Goal: Task Accomplishment & Management: Manage account settings

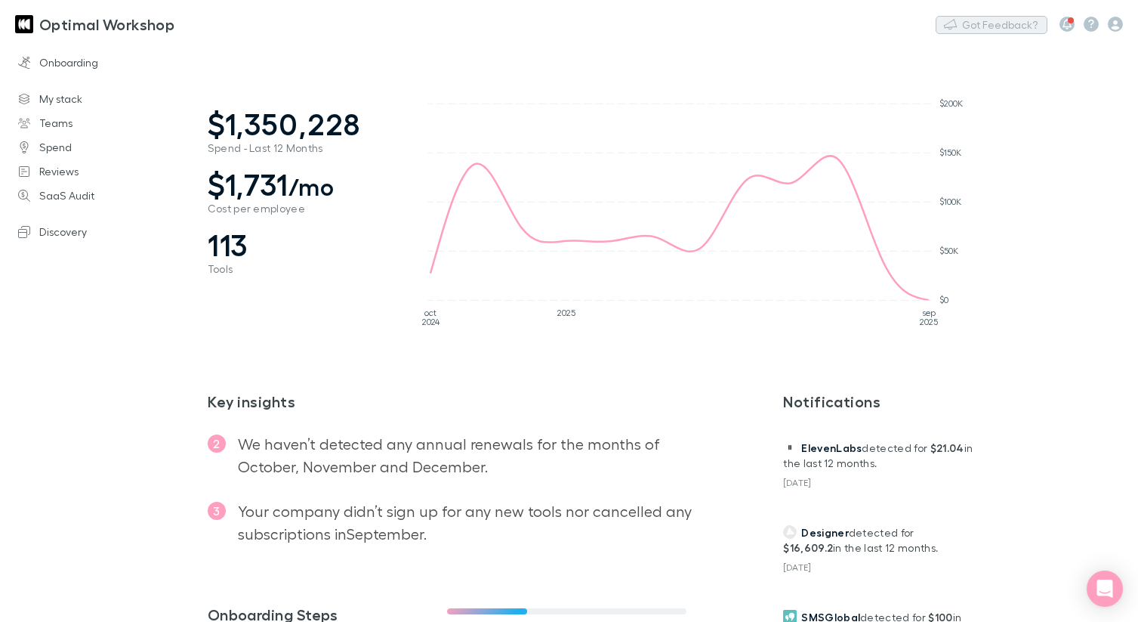
click at [983, 29] on button "Got Feedback?" at bounding box center [992, 25] width 112 height 18
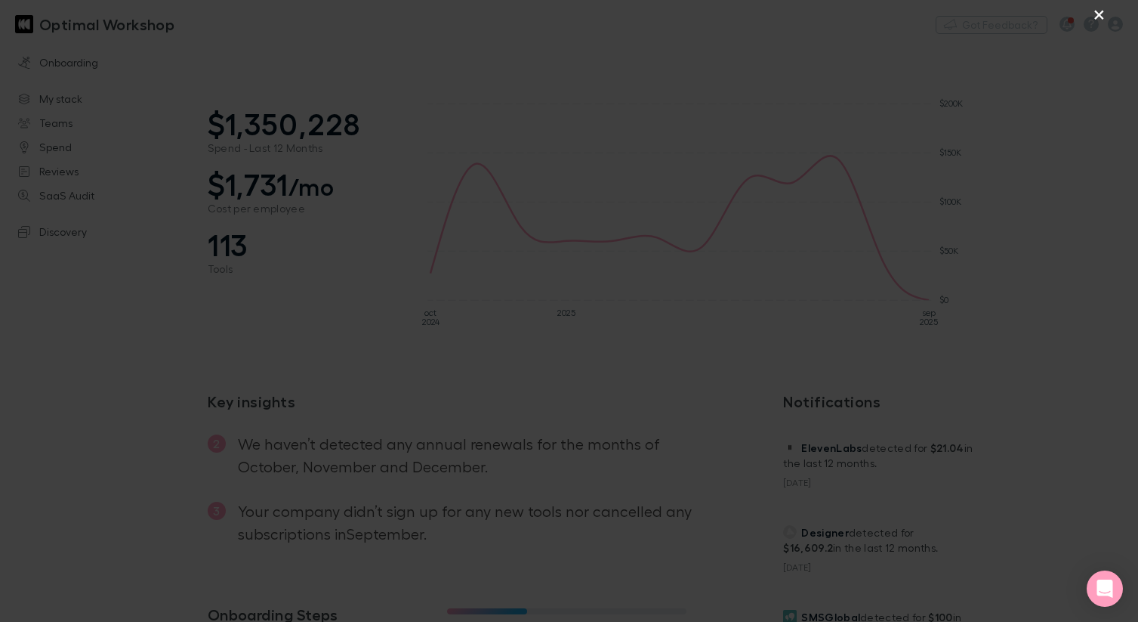
click at [1100, 16] on button "×" at bounding box center [1099, 14] width 18 height 18
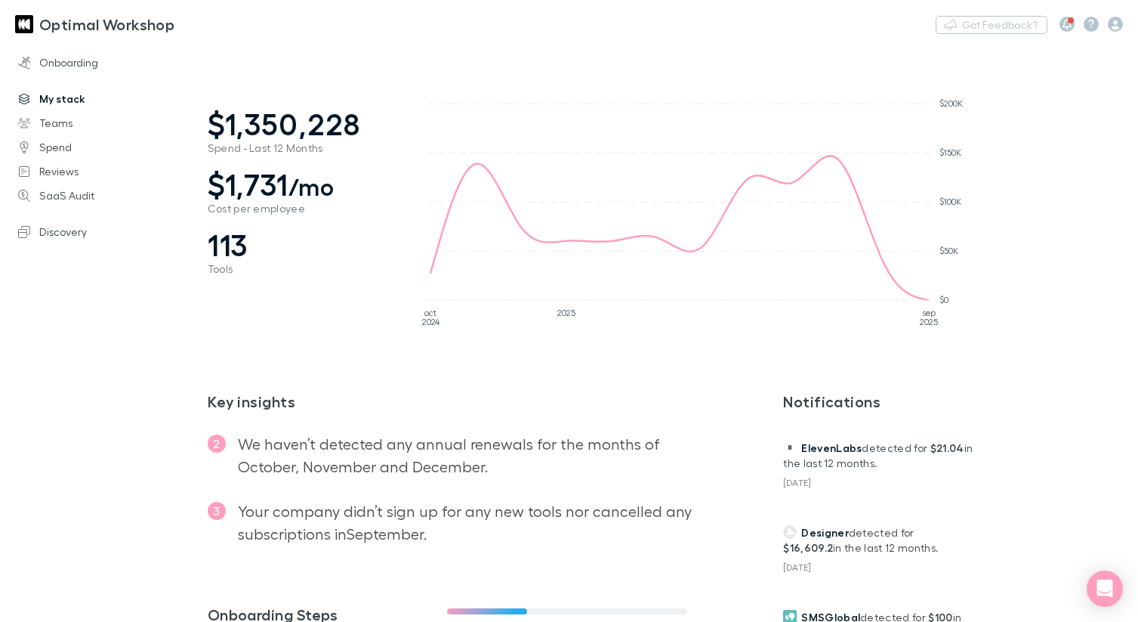
click at [53, 98] on link "My stack" at bounding box center [100, 99] width 194 height 24
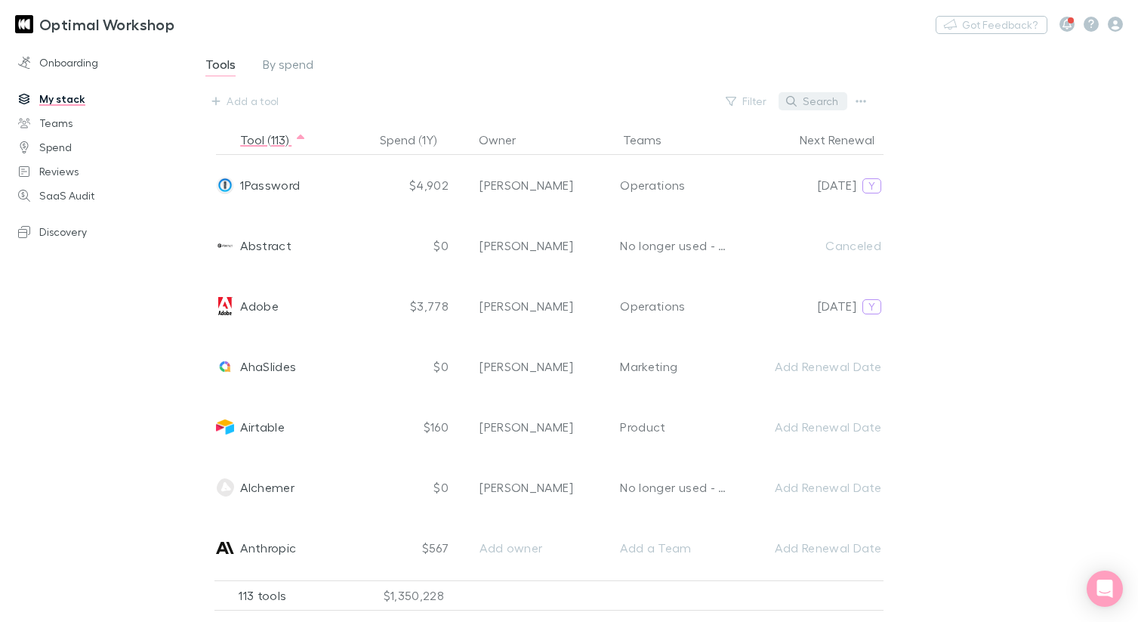
click at [829, 99] on button "Search" at bounding box center [813, 101] width 69 height 18
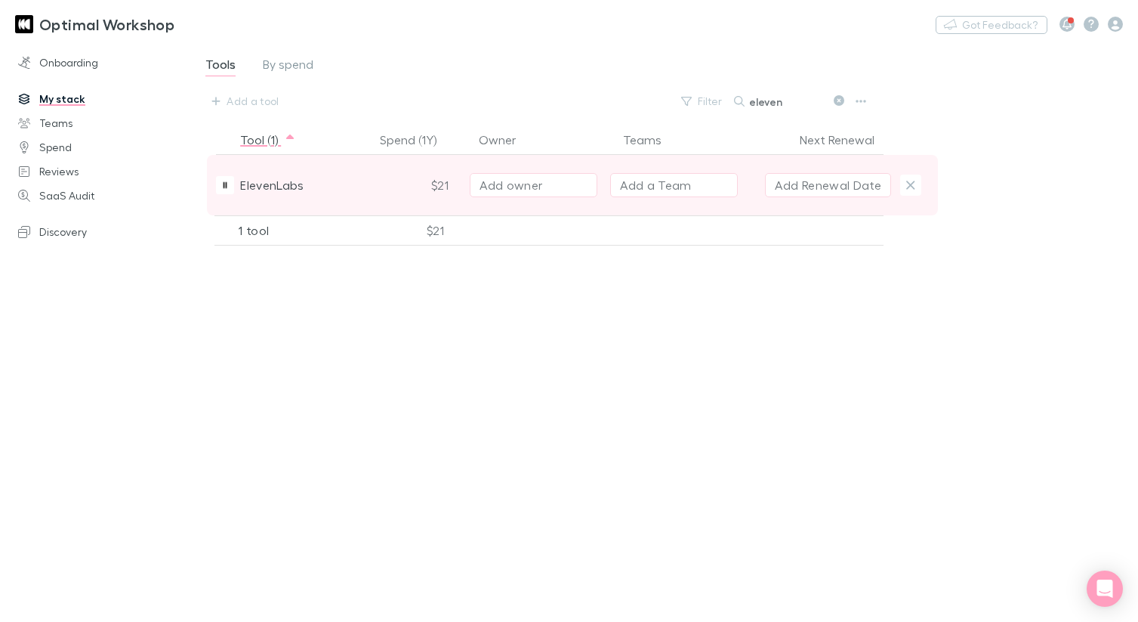
type input "eleven"
click at [291, 187] on span "ElevenLabs" at bounding box center [272, 185] width 64 height 60
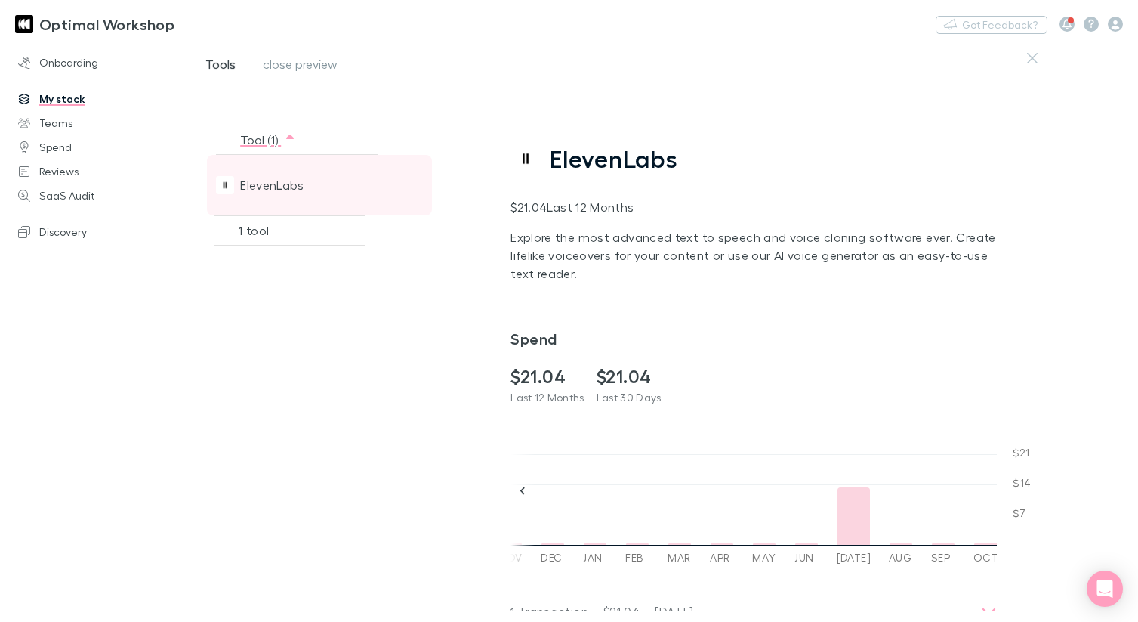
click at [292, 187] on span "ElevenLabs" at bounding box center [272, 185] width 64 height 60
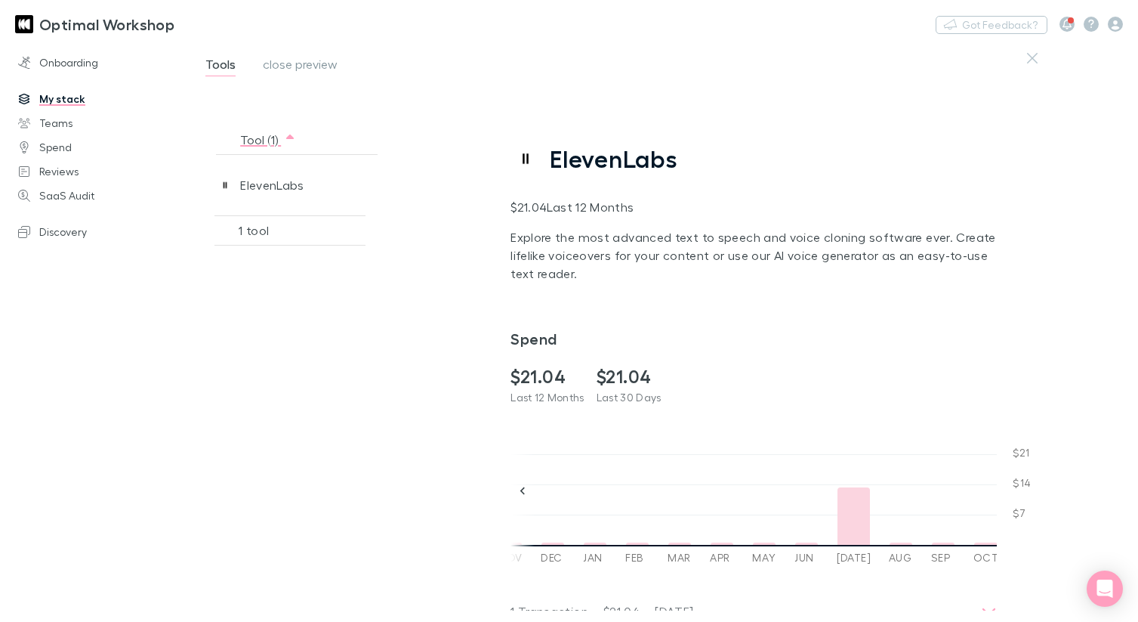
click at [266, 139] on button "Tool (1)" at bounding box center [268, 140] width 56 height 30
click at [51, 96] on link "My stack" at bounding box center [100, 99] width 194 height 24
click at [57, 122] on link "Teams" at bounding box center [100, 123] width 194 height 24
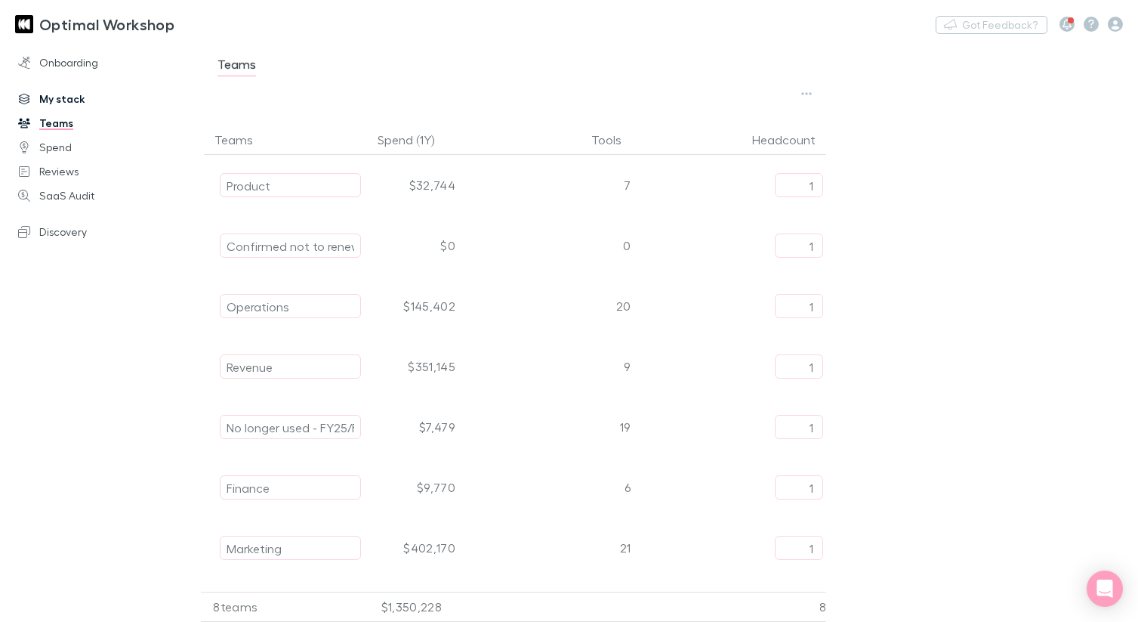
click at [63, 99] on link "My stack" at bounding box center [100, 99] width 194 height 24
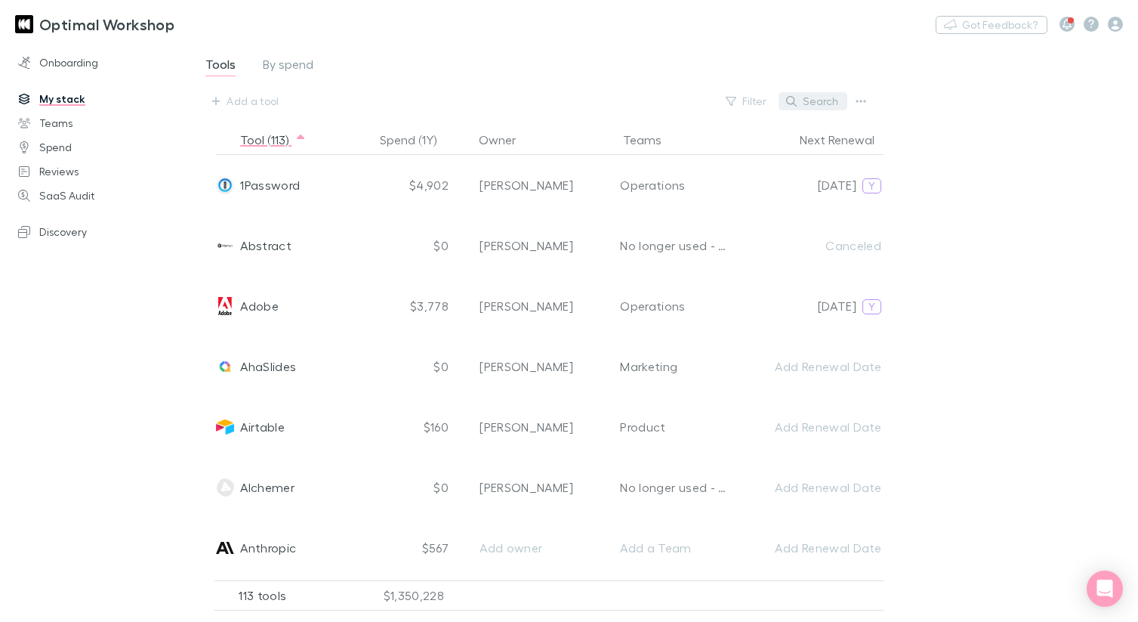
click at [818, 106] on button "Search" at bounding box center [813, 101] width 69 height 18
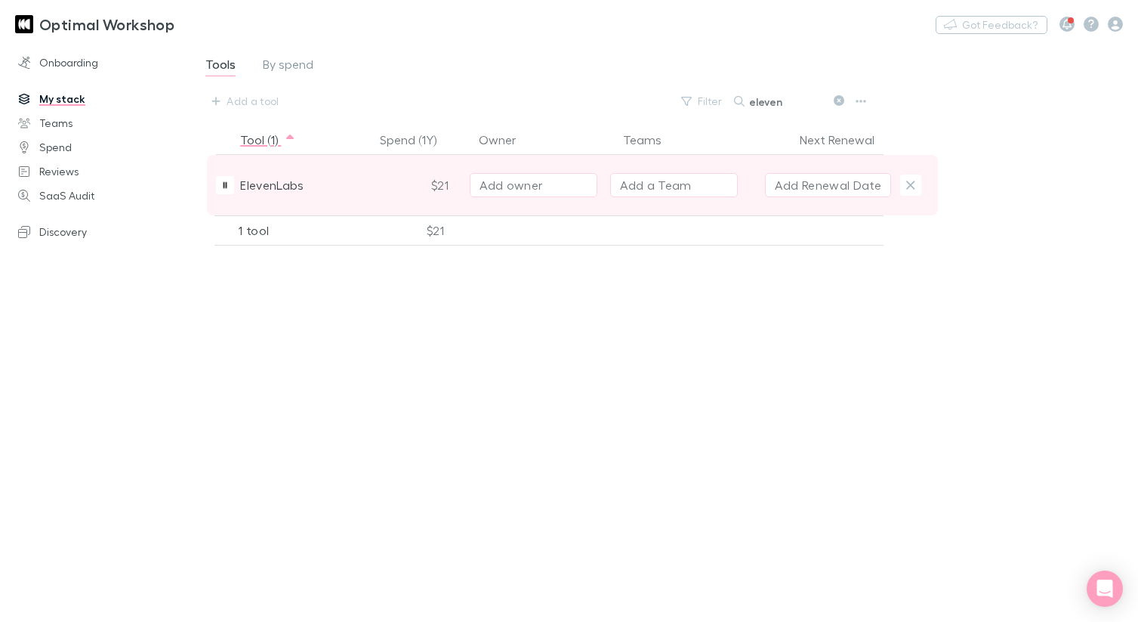
type input "eleven"
click at [508, 187] on div "Add owner" at bounding box center [534, 185] width 108 height 18
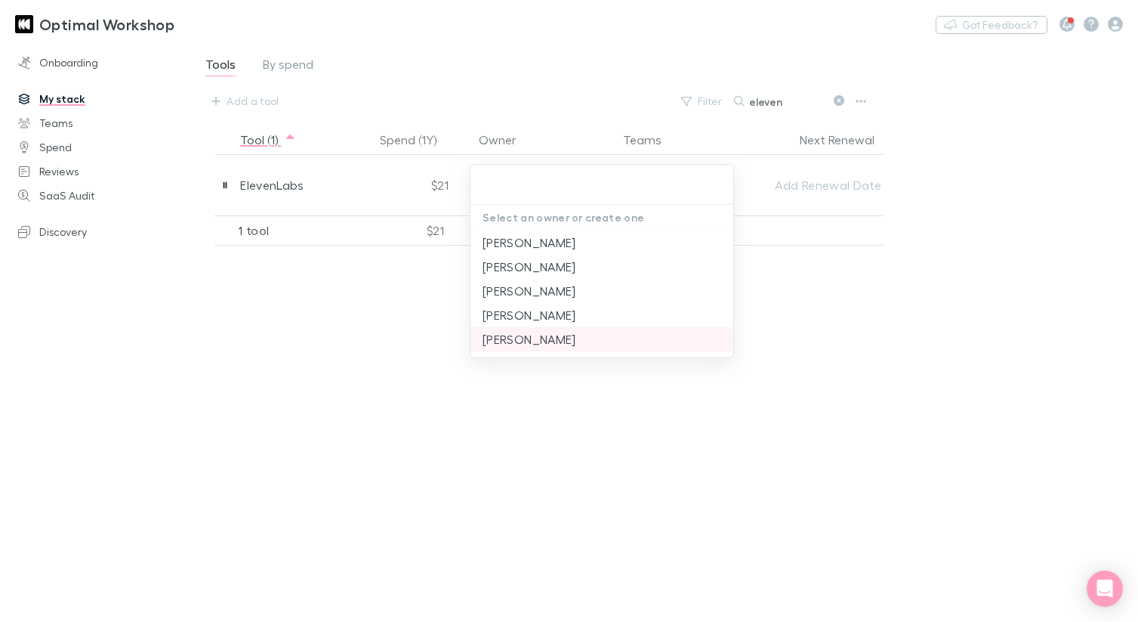
click at [511, 338] on li "[PERSON_NAME]" at bounding box center [601, 339] width 263 height 24
type input "[PERSON_NAME]"
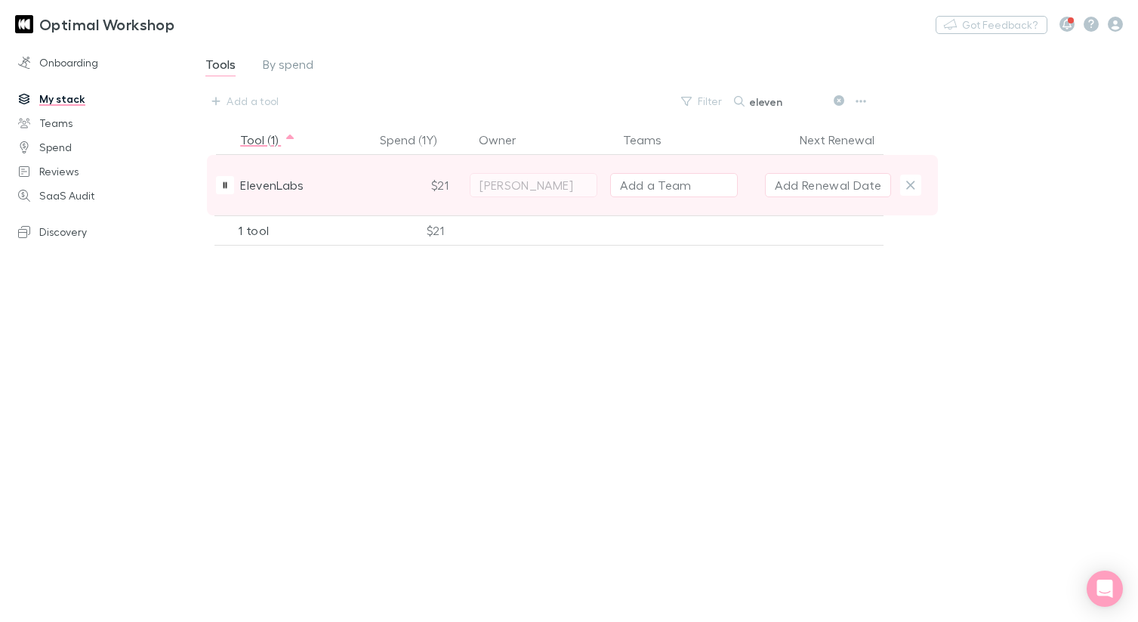
click at [646, 186] on div "Add a Team" at bounding box center [656, 185] width 72 height 18
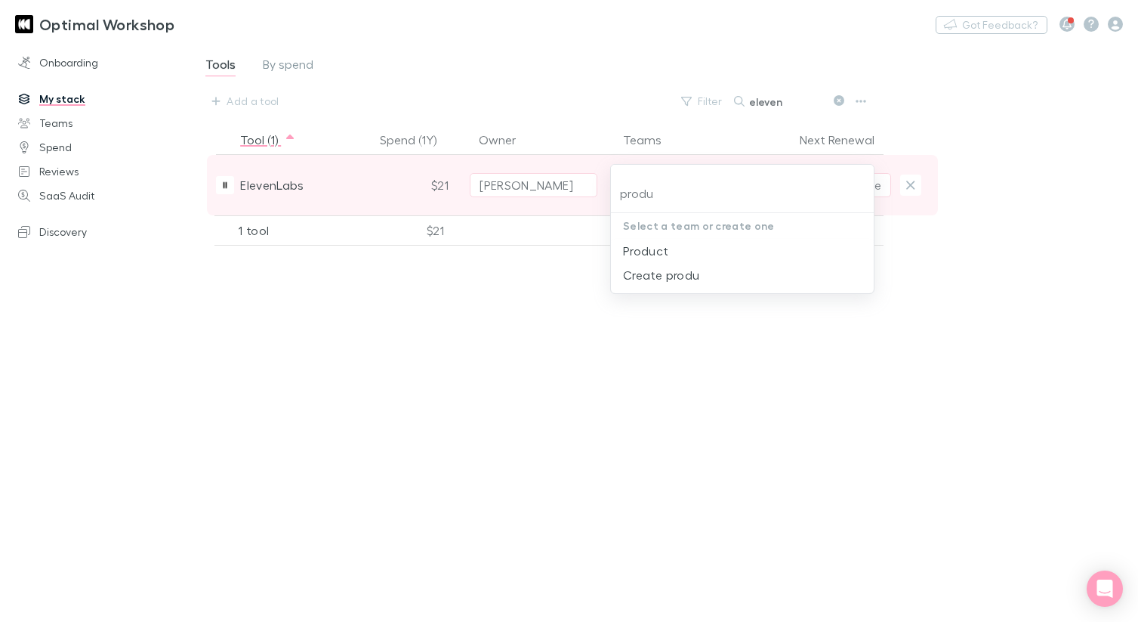
type input "produc"
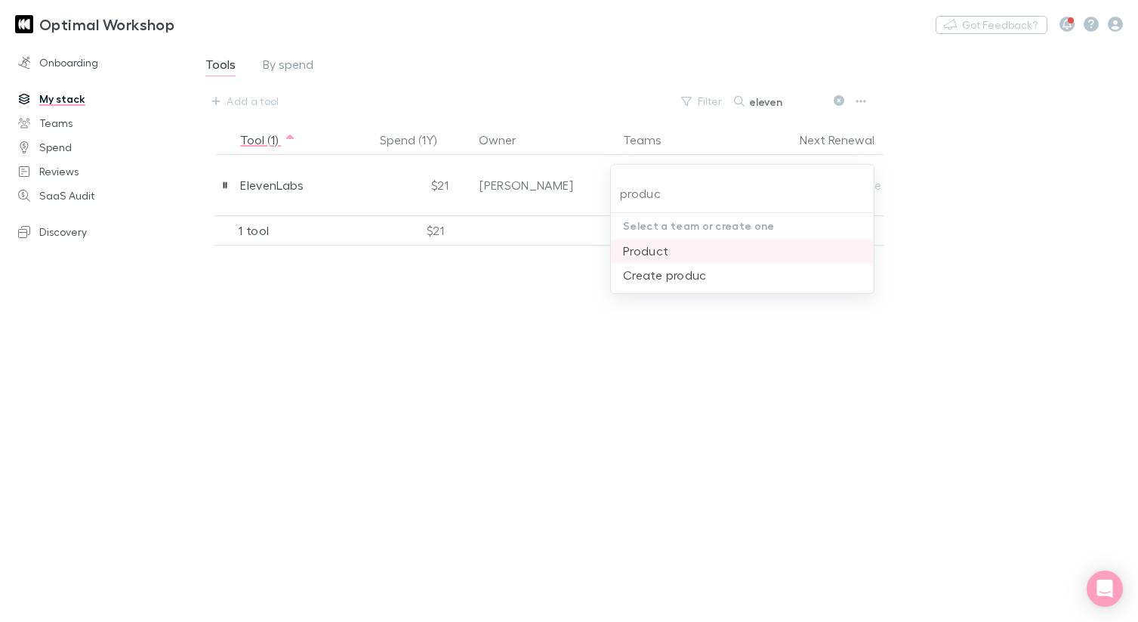
click at [663, 253] on li "Product" at bounding box center [742, 251] width 263 height 24
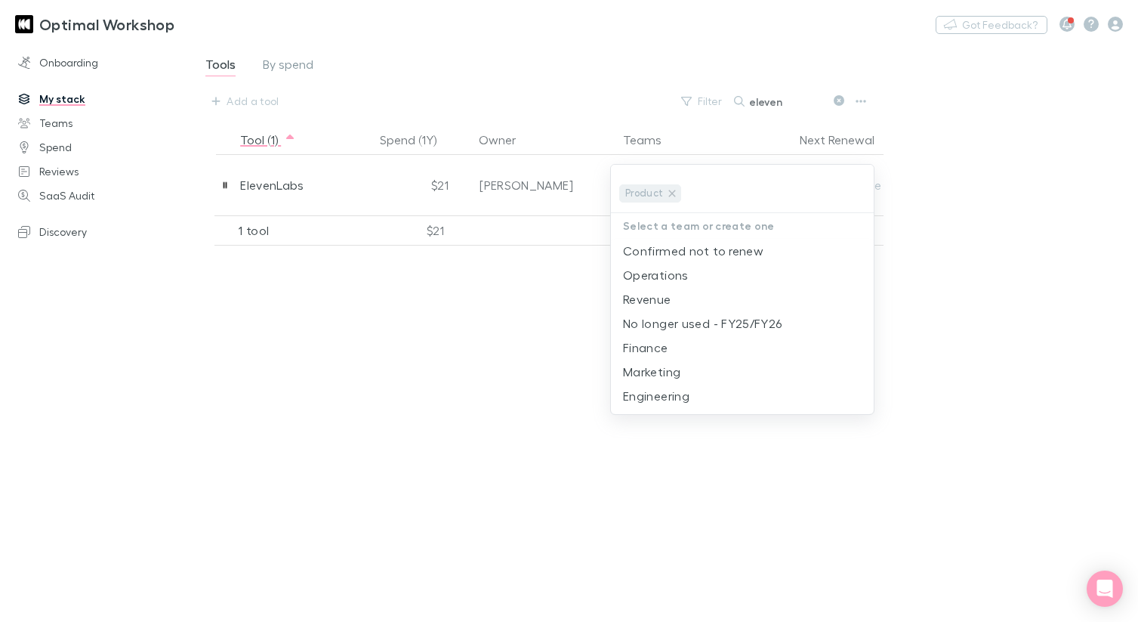
click at [1000, 190] on div at bounding box center [569, 311] width 1138 height 622
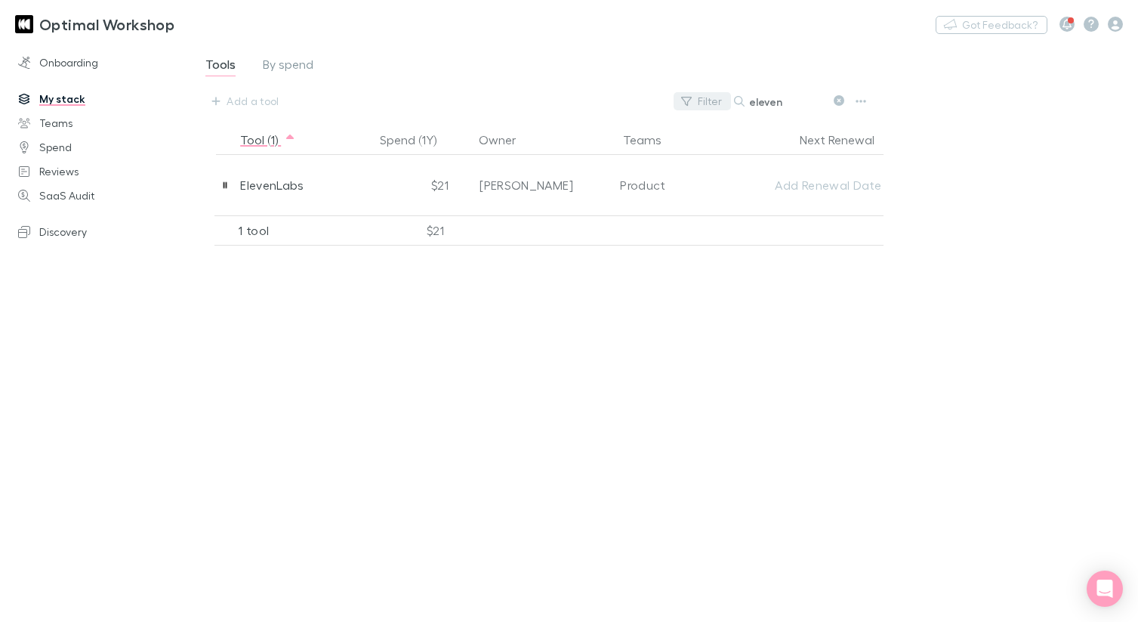
drag, startPoint x: 781, startPoint y: 103, endPoint x: 691, endPoint y: 104, distance: 89.9
click at [711, 98] on div "Filter Search eleven" at bounding box center [773, 101] width 198 height 21
type input "supademo"
click at [65, 101] on link "My stack" at bounding box center [100, 99] width 194 height 24
click at [62, 125] on link "Teams" at bounding box center [100, 123] width 194 height 24
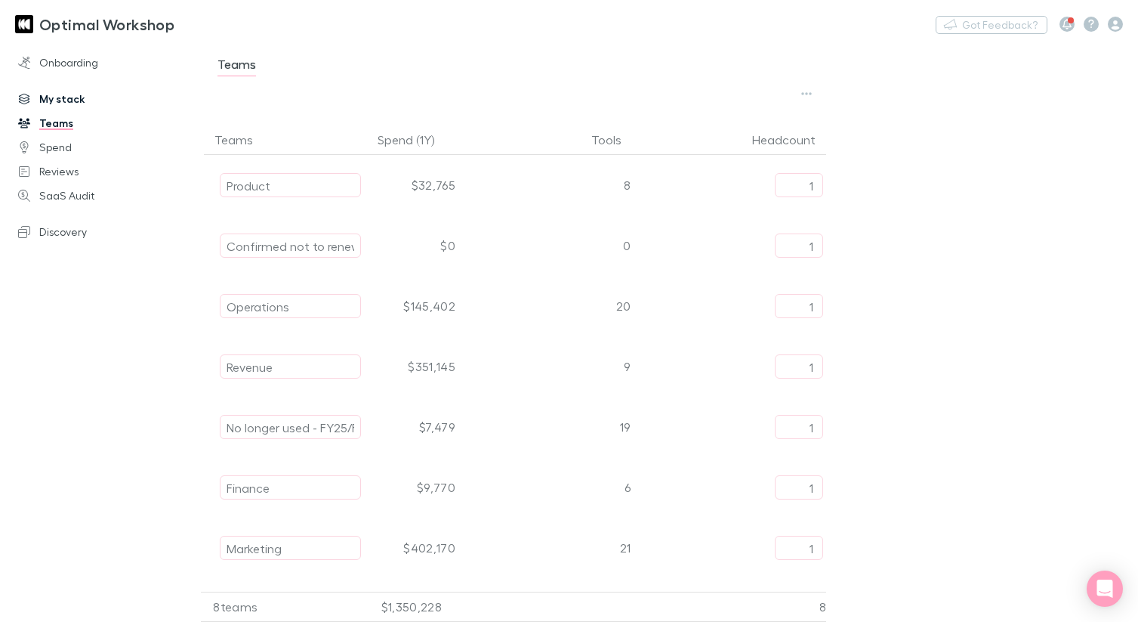
click at [66, 100] on link "My stack" at bounding box center [100, 99] width 194 height 24
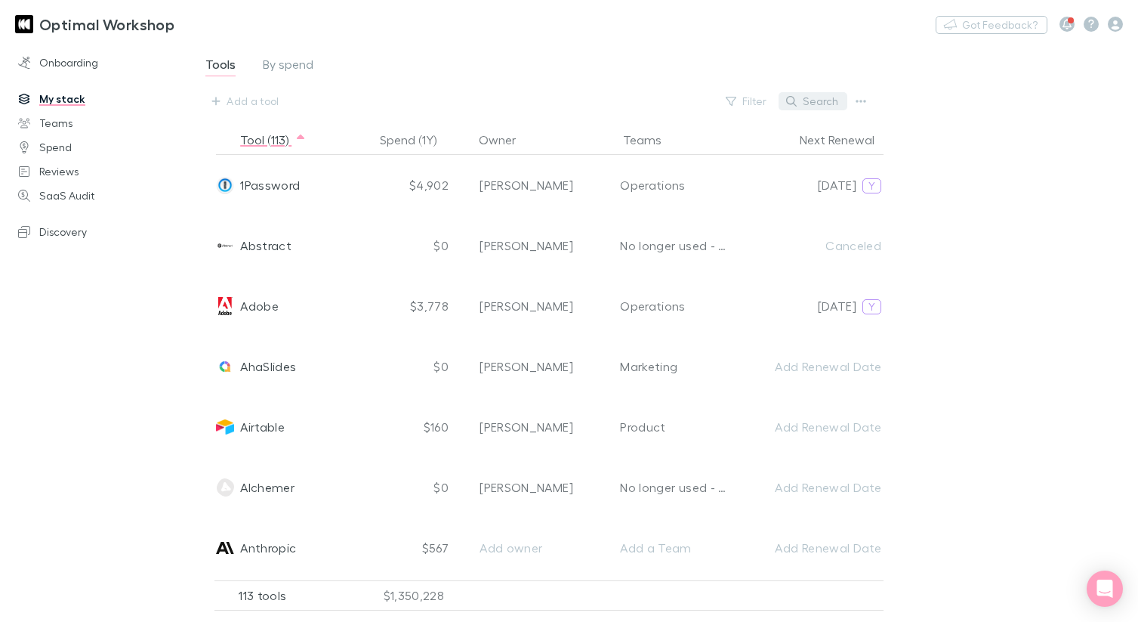
click at [821, 103] on button "Search" at bounding box center [813, 101] width 69 height 18
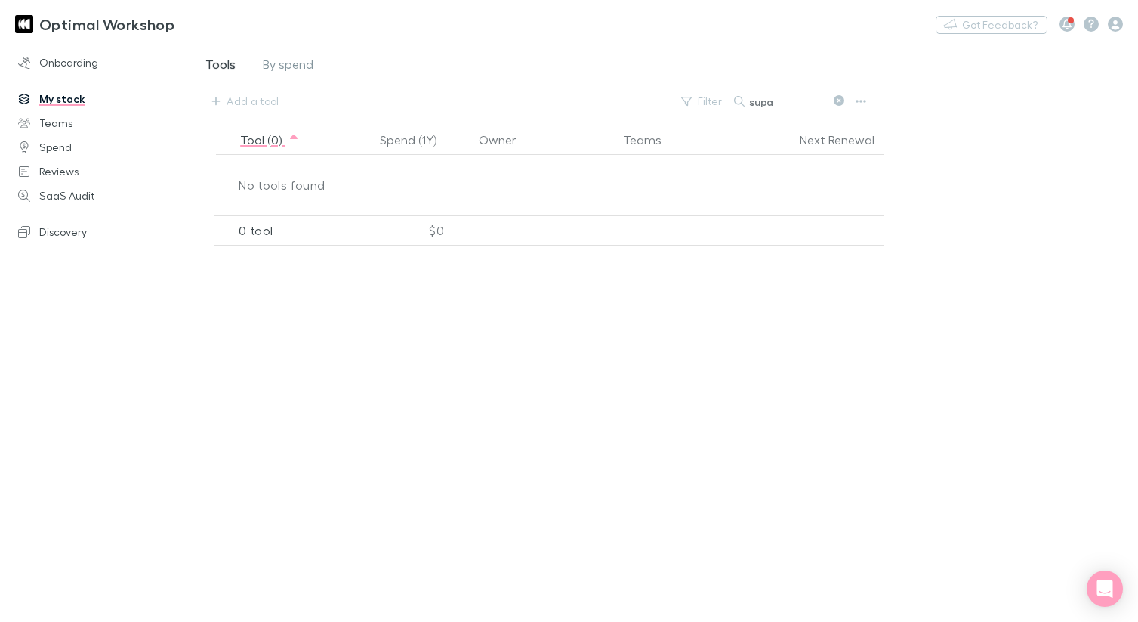
type input "supa"
click at [59, 146] on link "Spend" at bounding box center [100, 147] width 194 height 24
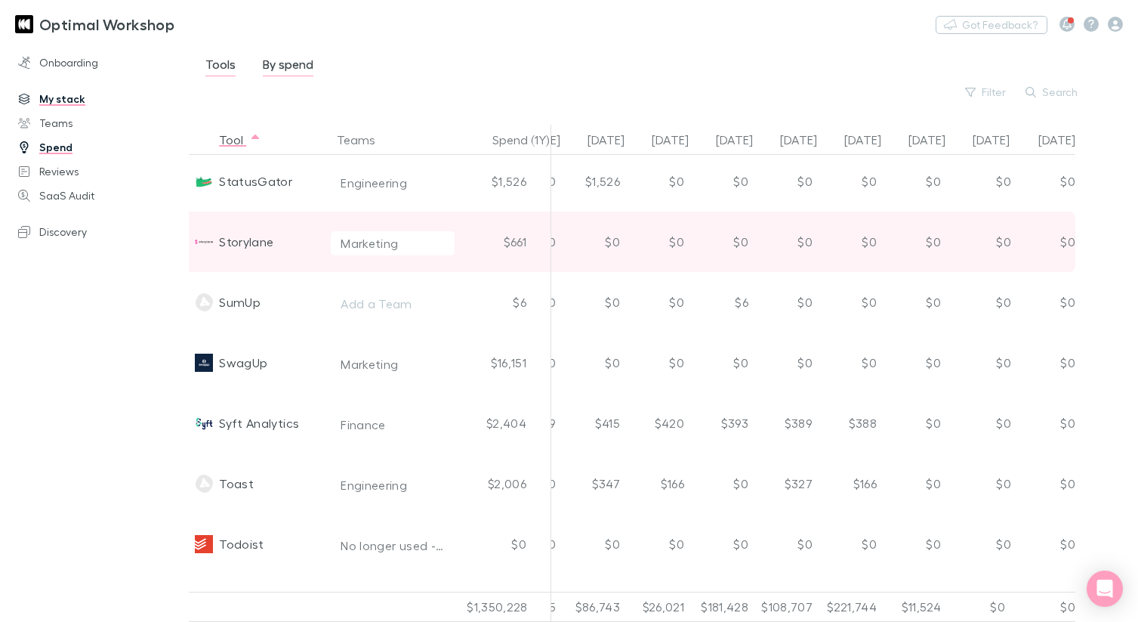
scroll to position [5438, 631]
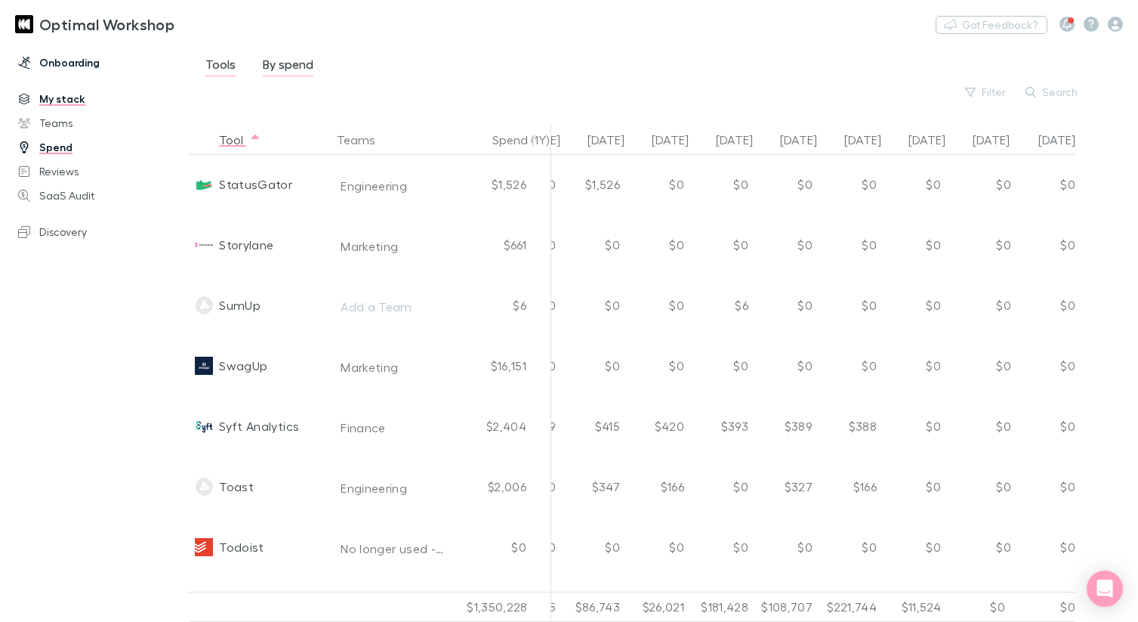
click at [66, 66] on link "Onboarding" at bounding box center [100, 63] width 194 height 24
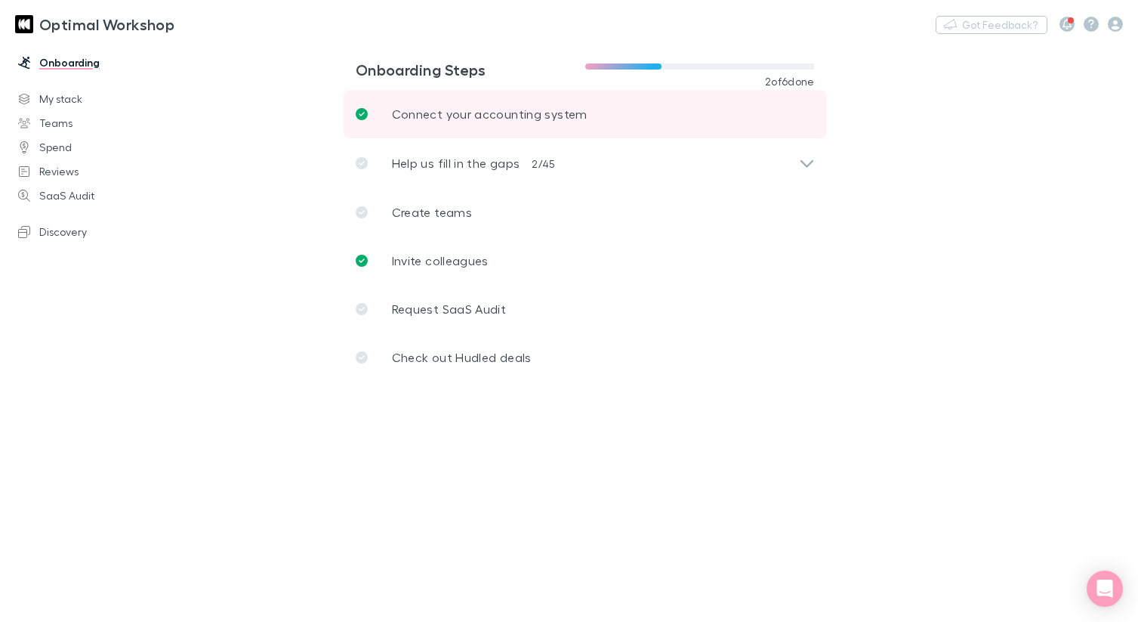
click at [408, 112] on p "Connect your accounting system" at bounding box center [490, 114] width 196 height 18
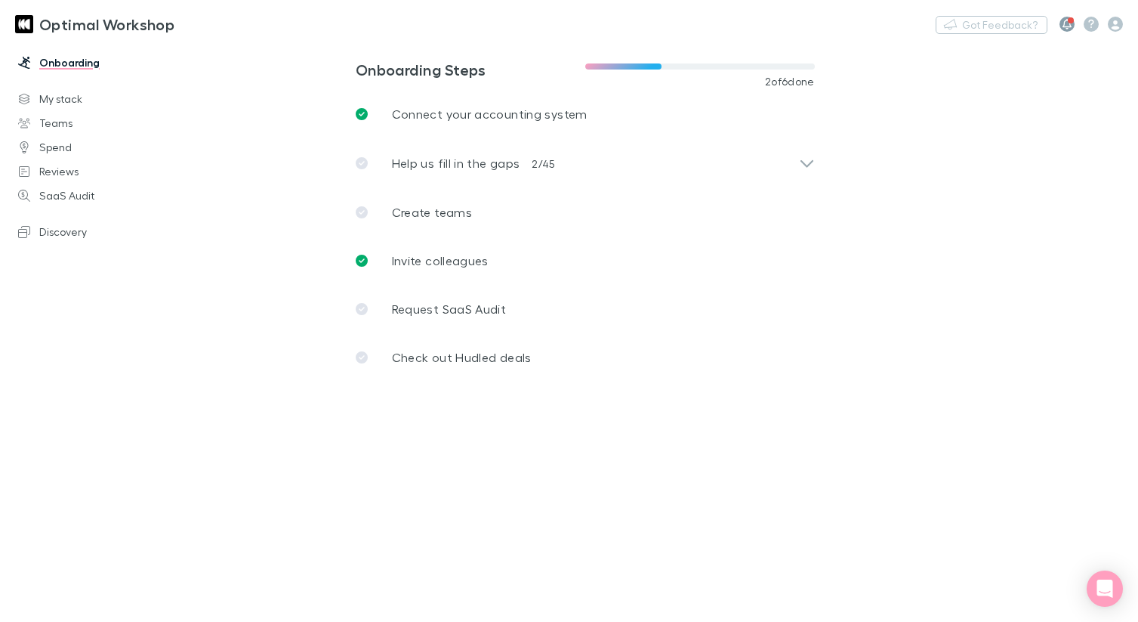
click at [1072, 23] on button "button" at bounding box center [1067, 24] width 15 height 15
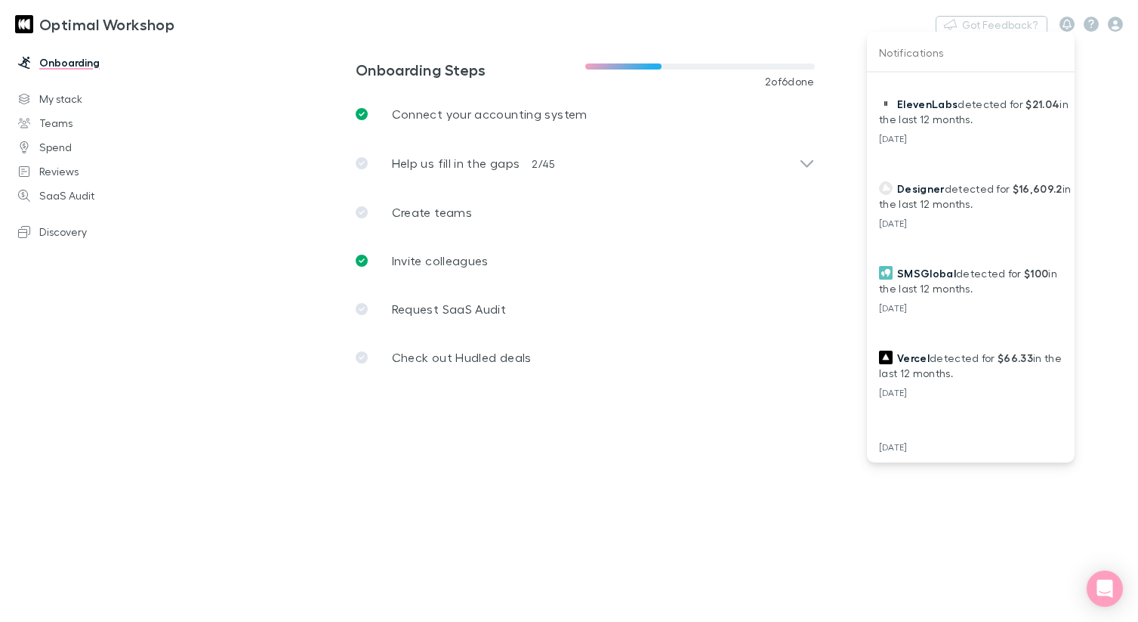
click at [691, 223] on div at bounding box center [569, 311] width 1138 height 622
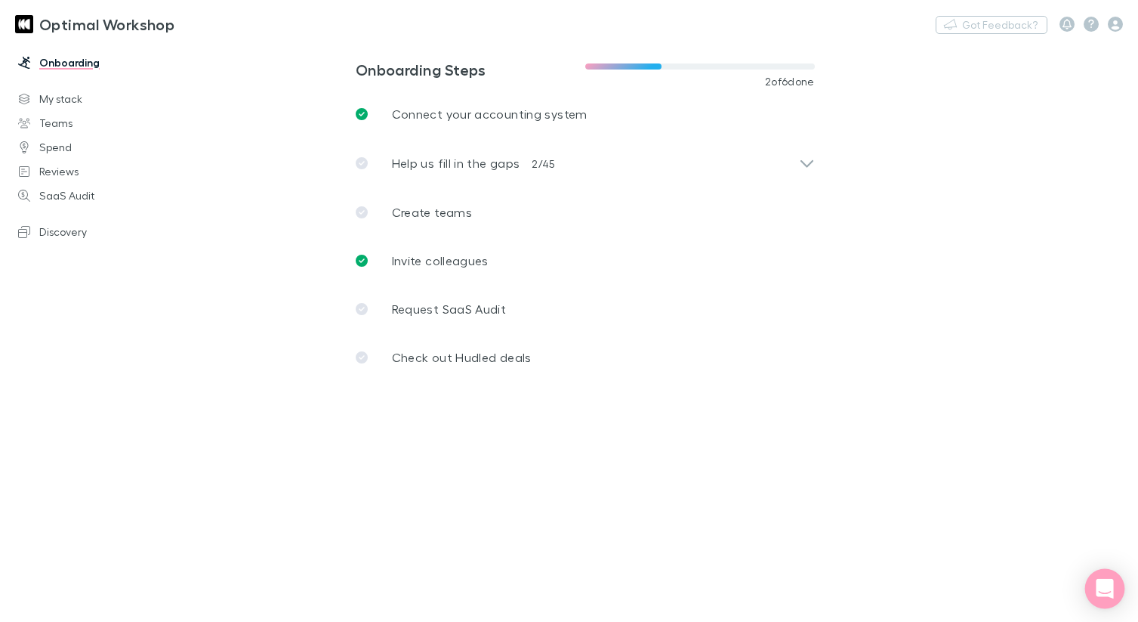
click at [1102, 590] on icon "Open Intercom Messenger" at bounding box center [1104, 588] width 17 height 20
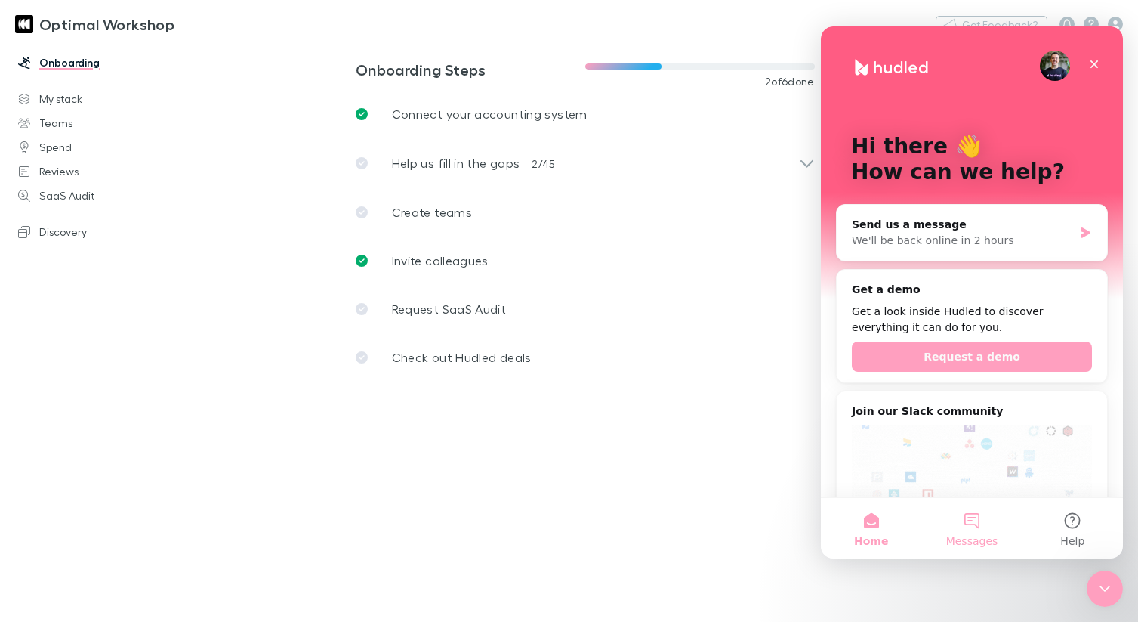
click at [980, 532] on button "Messages" at bounding box center [971, 528] width 100 height 60
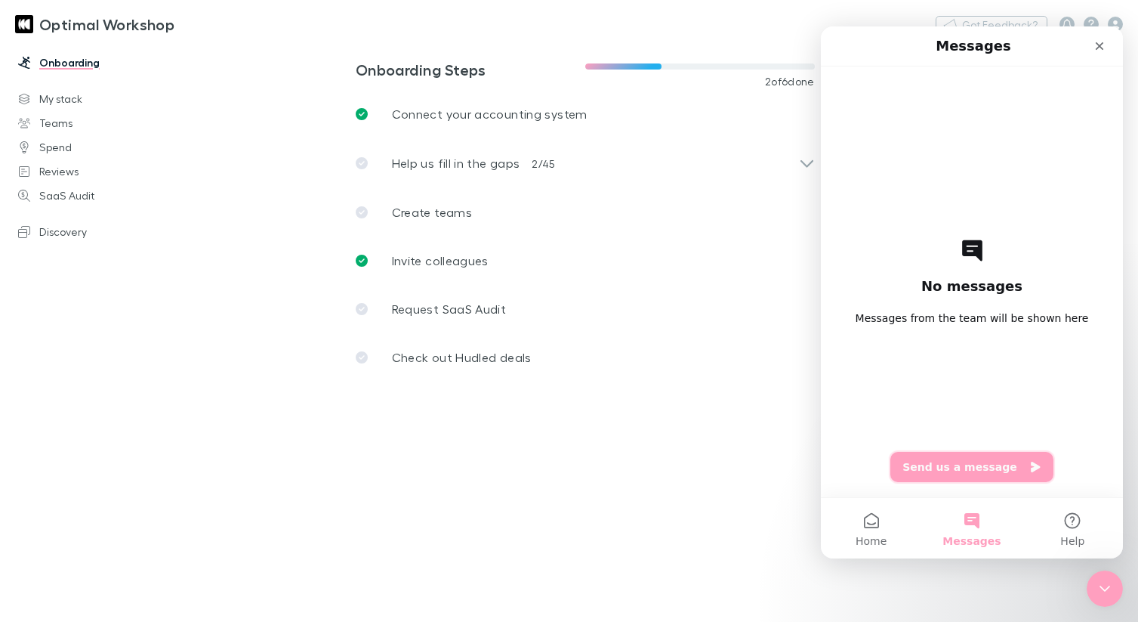
click at [973, 467] on button "Send us a message" at bounding box center [971, 467] width 163 height 30
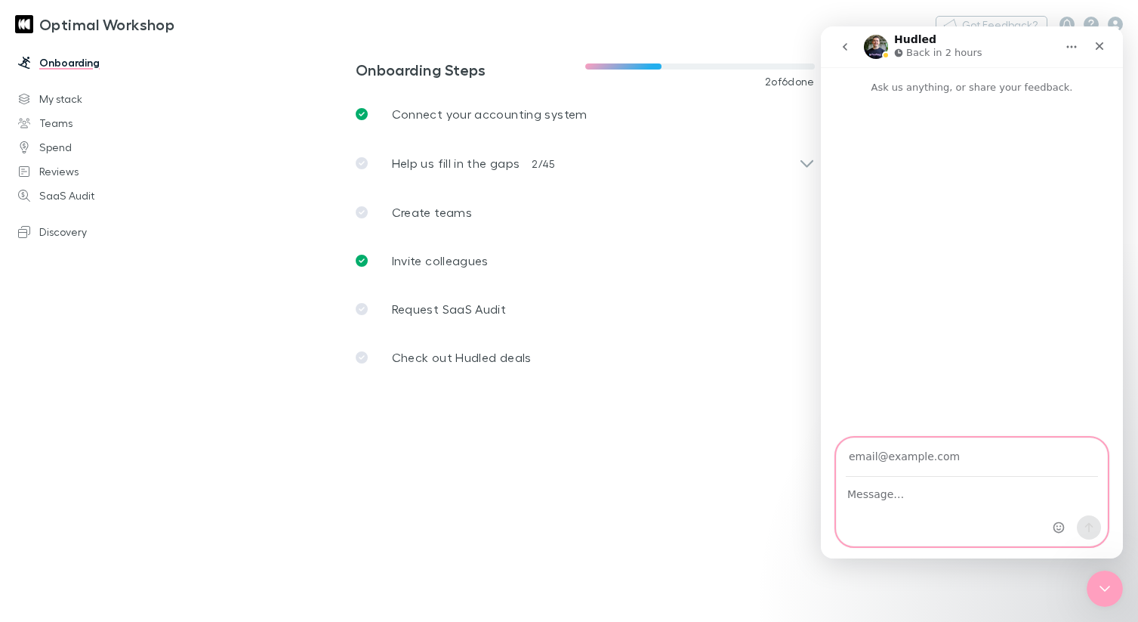
click at [942, 491] on textarea "Message…" at bounding box center [972, 490] width 270 height 26
type textarea "W"
type textarea "I noted I am being asked to connect to Xero again? Is there an issue"
click at [1048, 524] on div "Intercom messenger" at bounding box center [1077, 491] width 60 height 107
click at [912, 458] on input "Your email" at bounding box center [972, 457] width 252 height 39
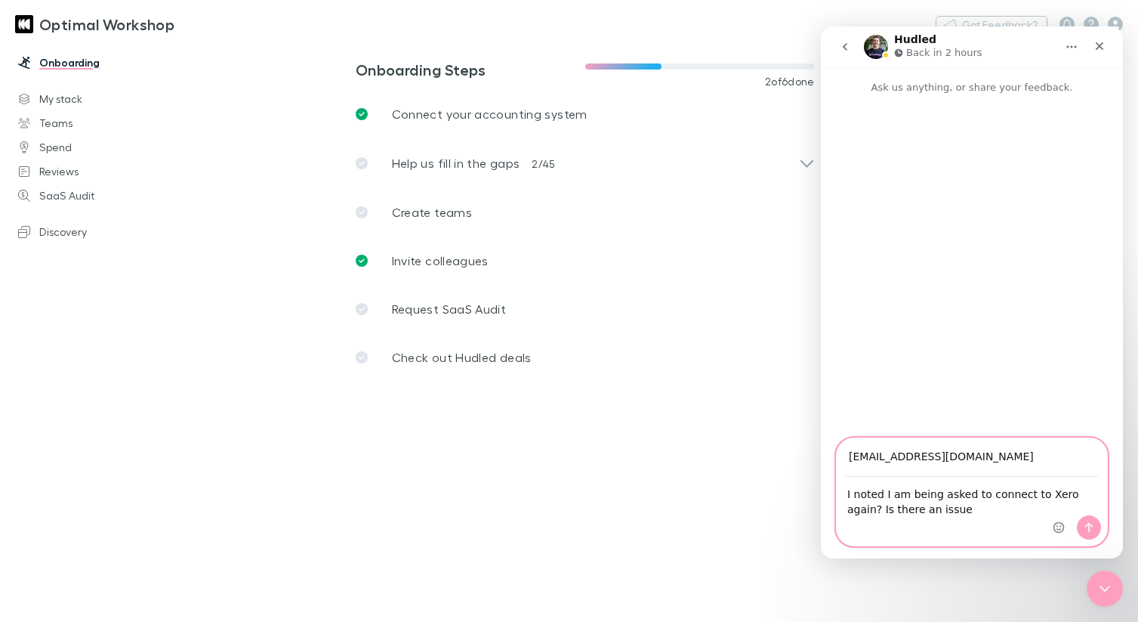
type input "[EMAIL_ADDRESS][DOMAIN_NAME]"
click at [1091, 530] on icon "Send a message…" at bounding box center [1089, 527] width 12 height 12
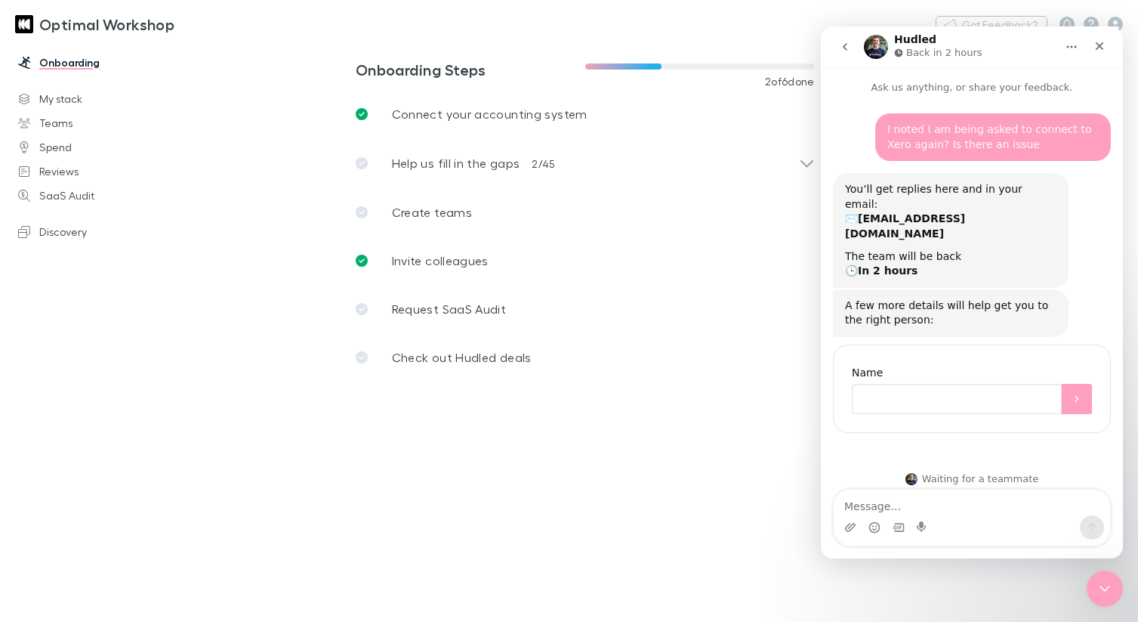
click at [893, 384] on input "Name" at bounding box center [957, 399] width 210 height 30
type input "[PERSON_NAME]"
click at [1078, 396] on icon "Submit" at bounding box center [1077, 399] width 4 height 7
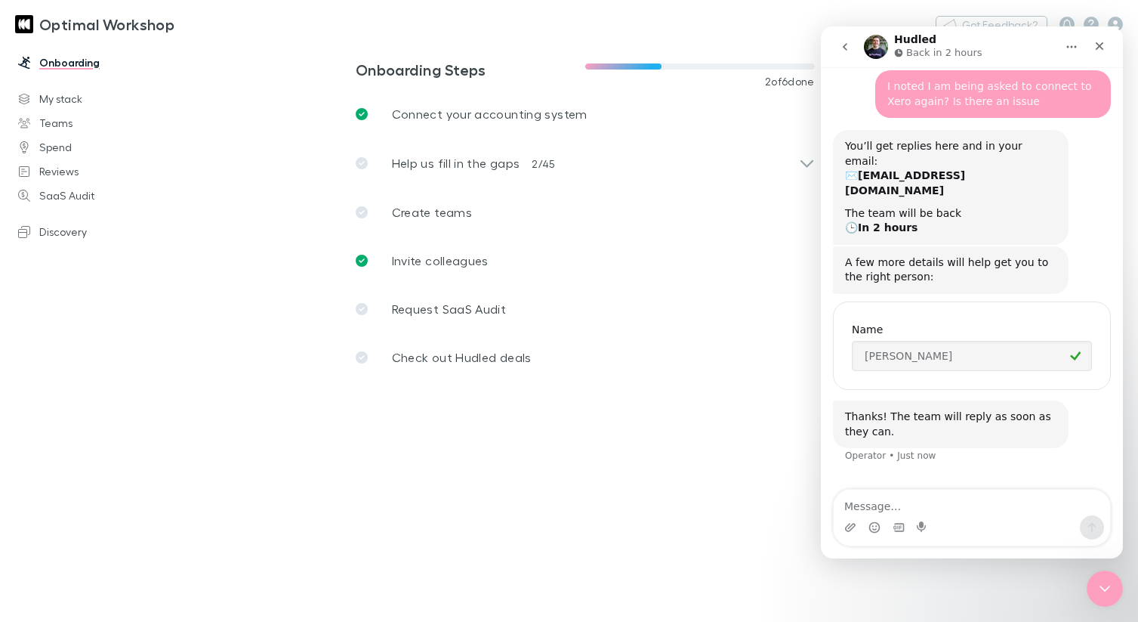
scroll to position [46, 0]
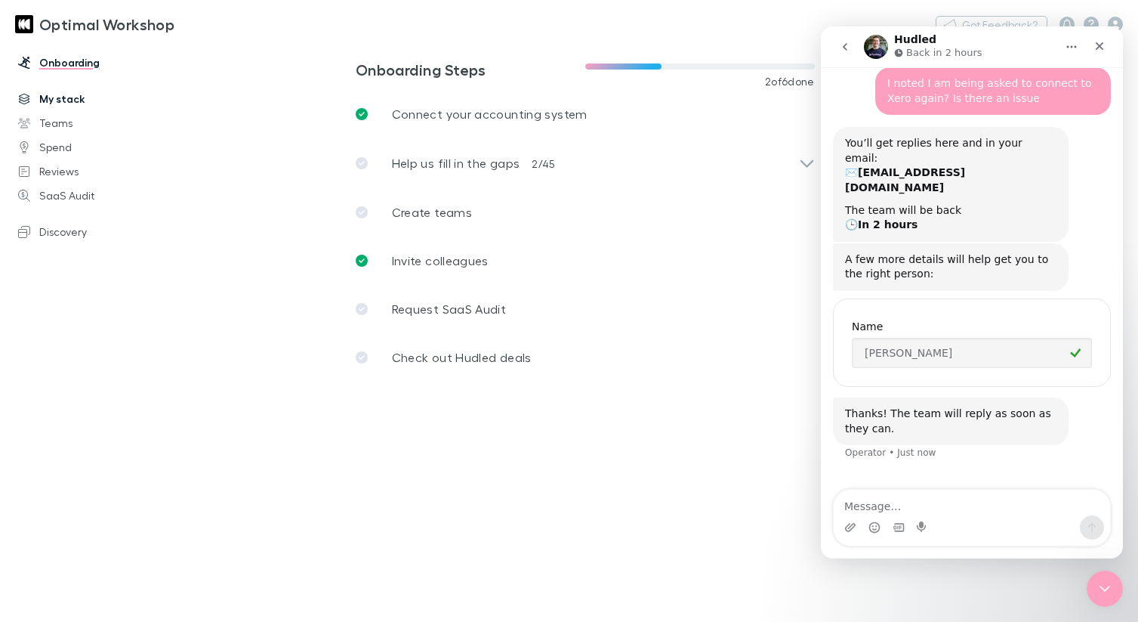
click at [73, 98] on link "My stack" at bounding box center [100, 99] width 194 height 24
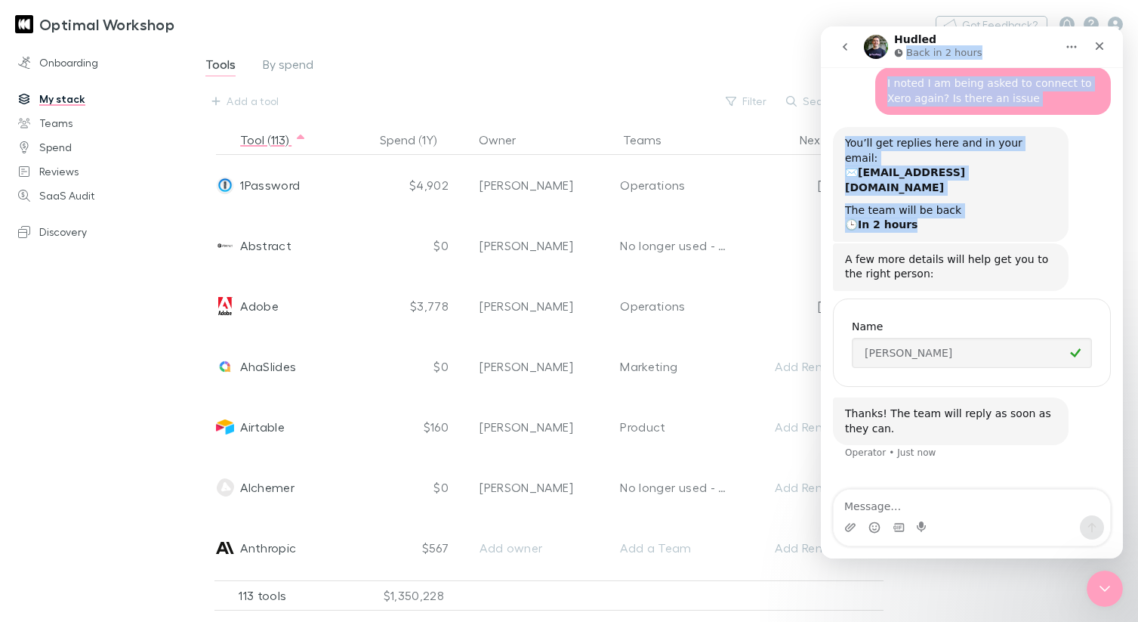
drag, startPoint x: 1041, startPoint y: 38, endPoint x: 1119, endPoint y: 193, distance: 174.3
click at [1106, 203] on div "Hudled Back in 2 hours Ask us anything, or share your feedback. I noted I am be…" at bounding box center [972, 292] width 302 height 532
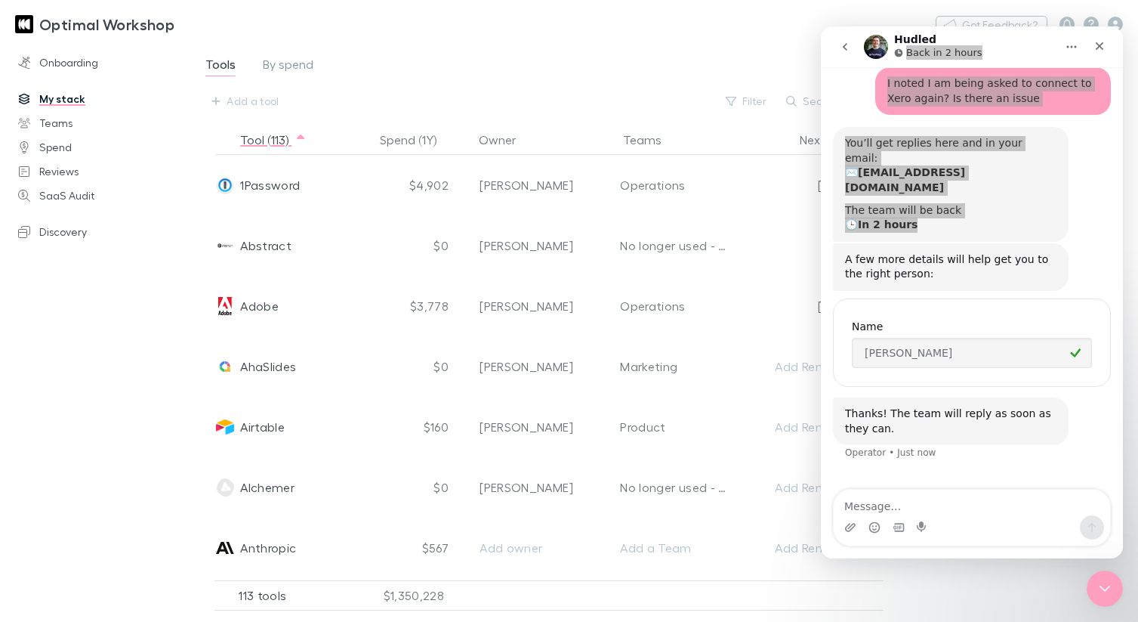
click at [631, 46] on div "Optimal Workshop Nothing Got Feedback?" at bounding box center [569, 24] width 1138 height 48
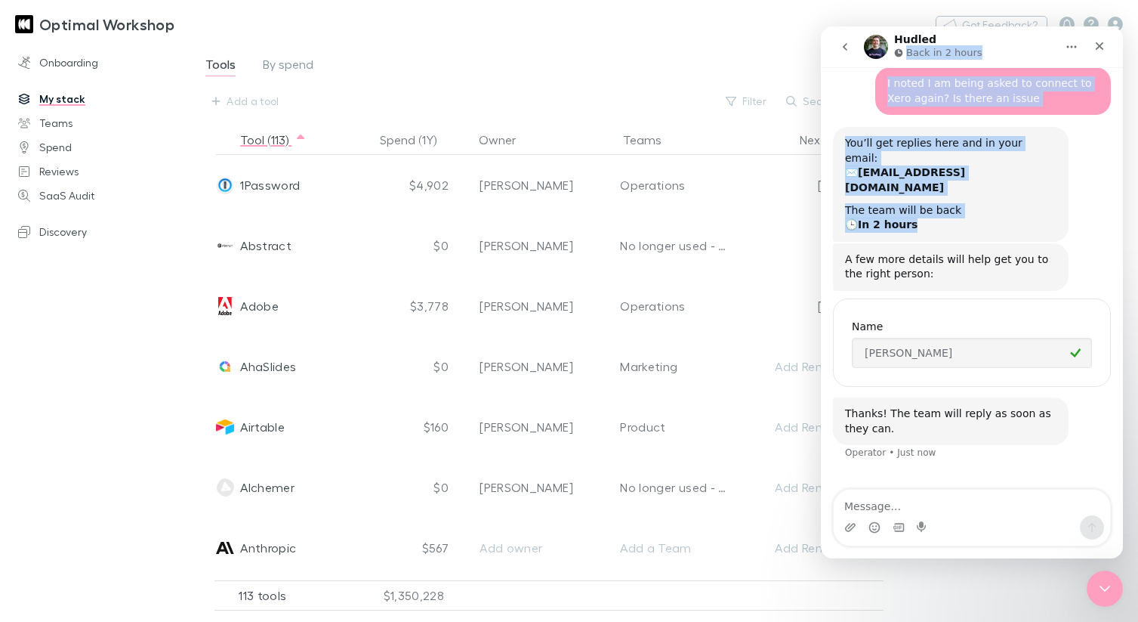
click at [843, 48] on icon "go back" at bounding box center [845, 47] width 12 height 12
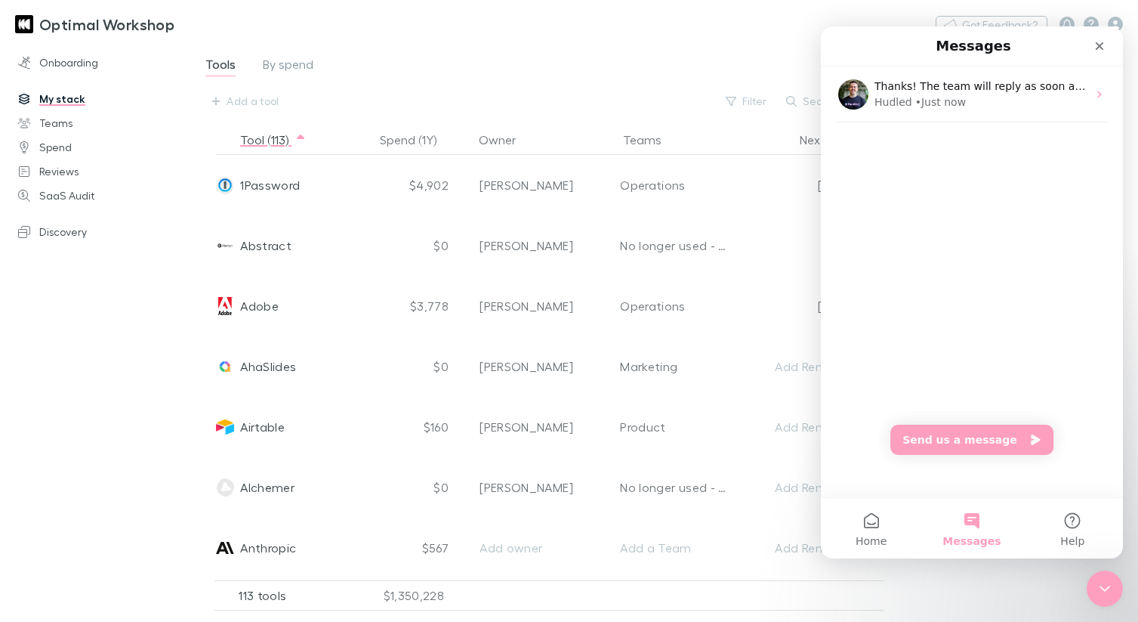
click at [982, 526] on button "Messages" at bounding box center [971, 528] width 100 height 60
click at [958, 520] on button "Messages" at bounding box center [971, 528] width 100 height 60
click at [978, 520] on button "Messages" at bounding box center [971, 528] width 100 height 60
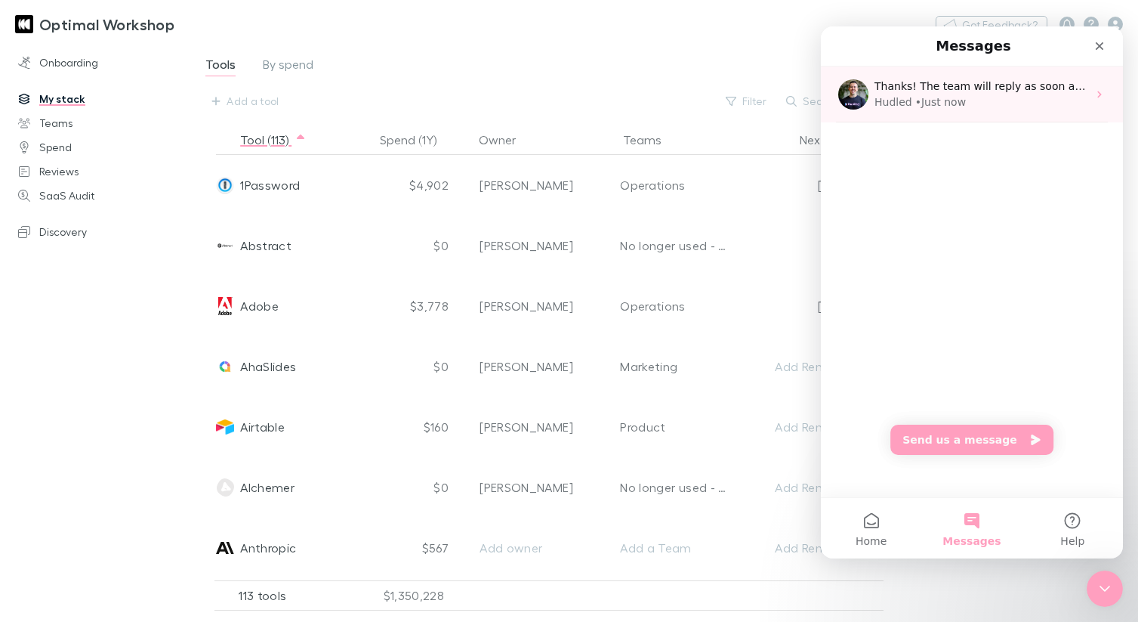
click at [1097, 95] on icon "Intercom messenger" at bounding box center [1099, 94] width 4 height 7
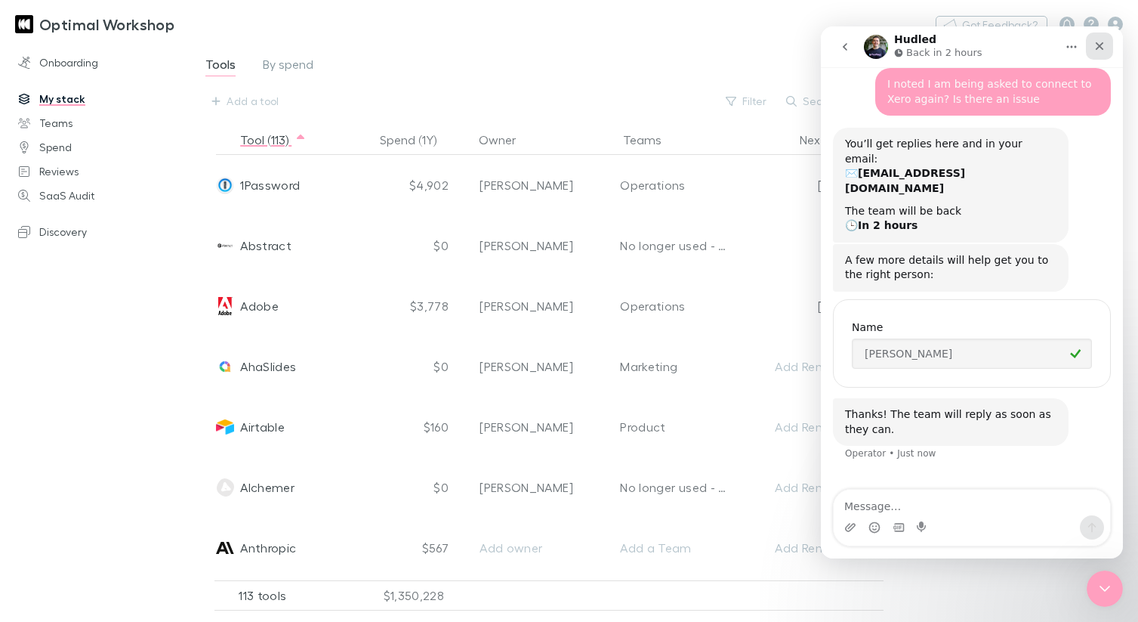
scroll to position [46, 0]
click at [1101, 43] on icon "Close" at bounding box center [1100, 46] width 12 height 12
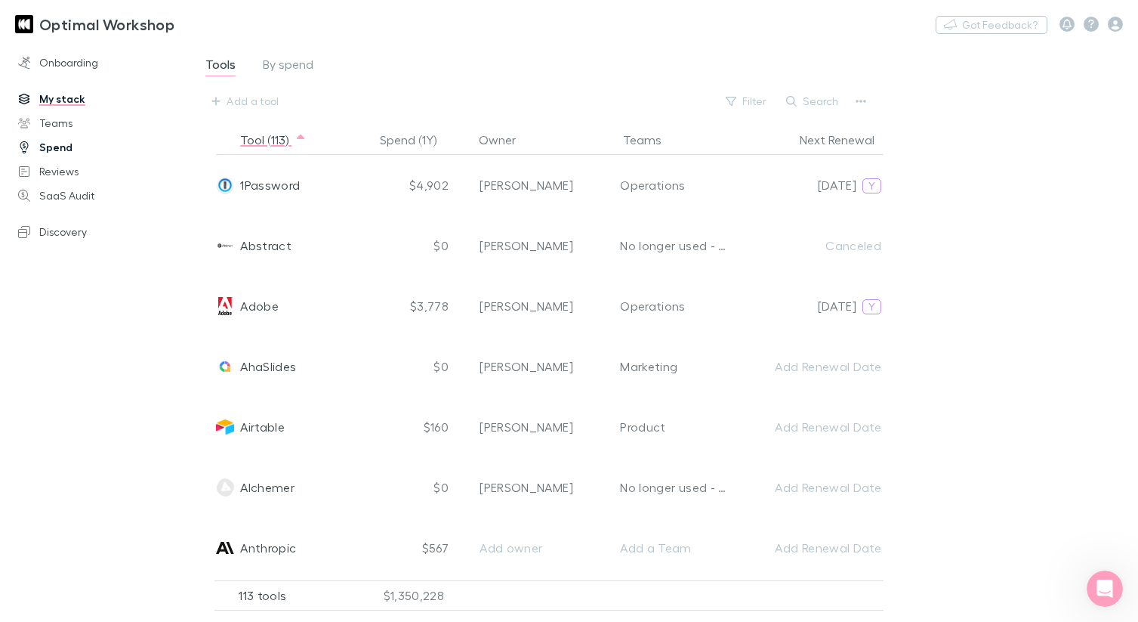
click at [57, 147] on link "Spend" at bounding box center [100, 147] width 194 height 24
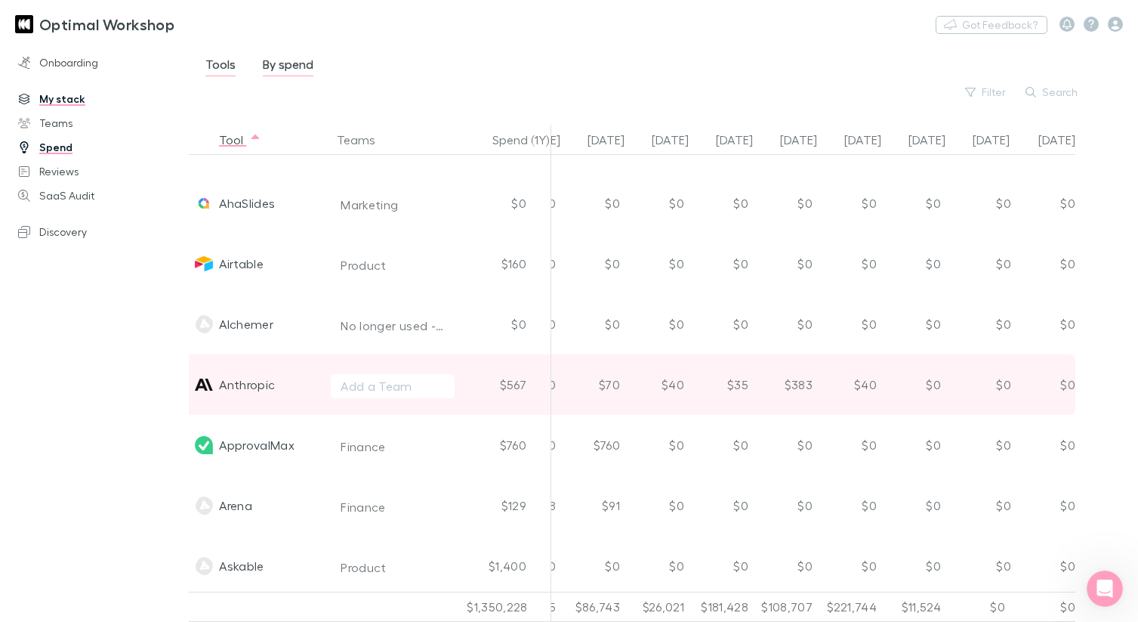
scroll to position [0, 631]
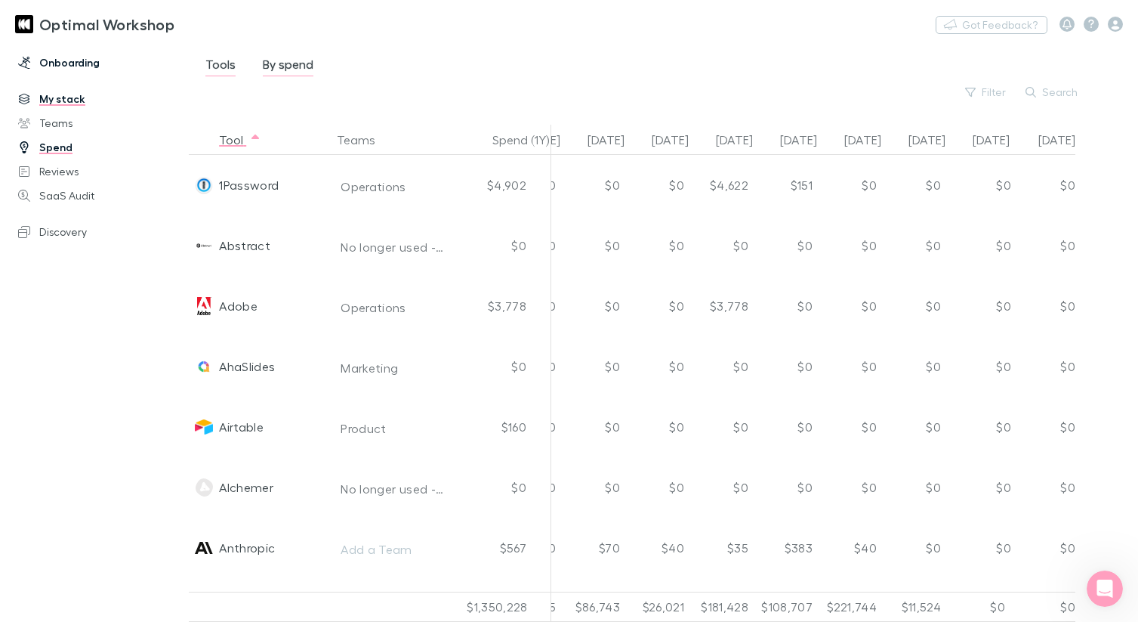
click at [59, 65] on link "Onboarding" at bounding box center [100, 63] width 194 height 24
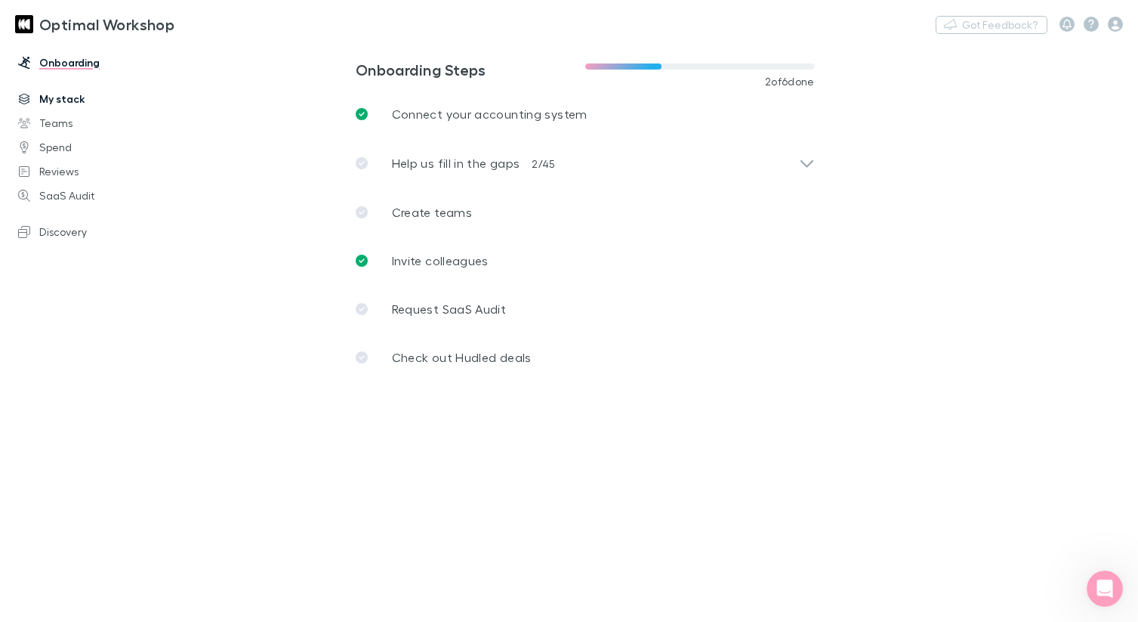
click at [68, 97] on link "My stack" at bounding box center [100, 99] width 194 height 24
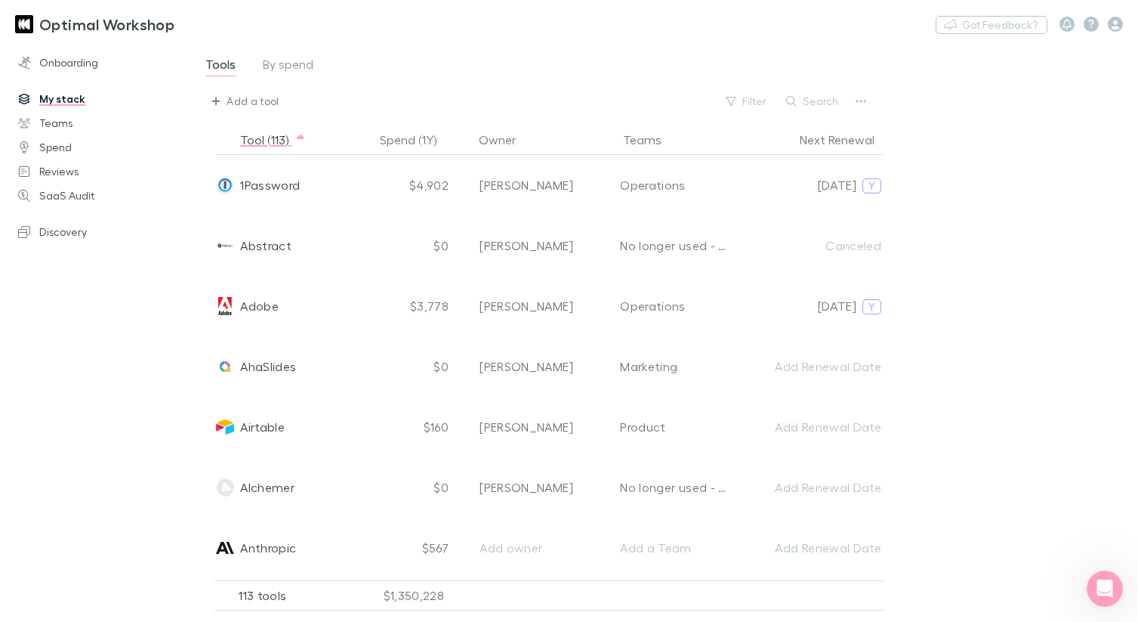
click at [238, 99] on div "Add a tool" at bounding box center [253, 101] width 52 height 18
type input "freckl"
drag, startPoint x: 260, startPoint y: 129, endPoint x: 187, endPoint y: 126, distance: 72.6
click at [187, 126] on div "freckl Select a tool Create freckl" at bounding box center [569, 311] width 1138 height 622
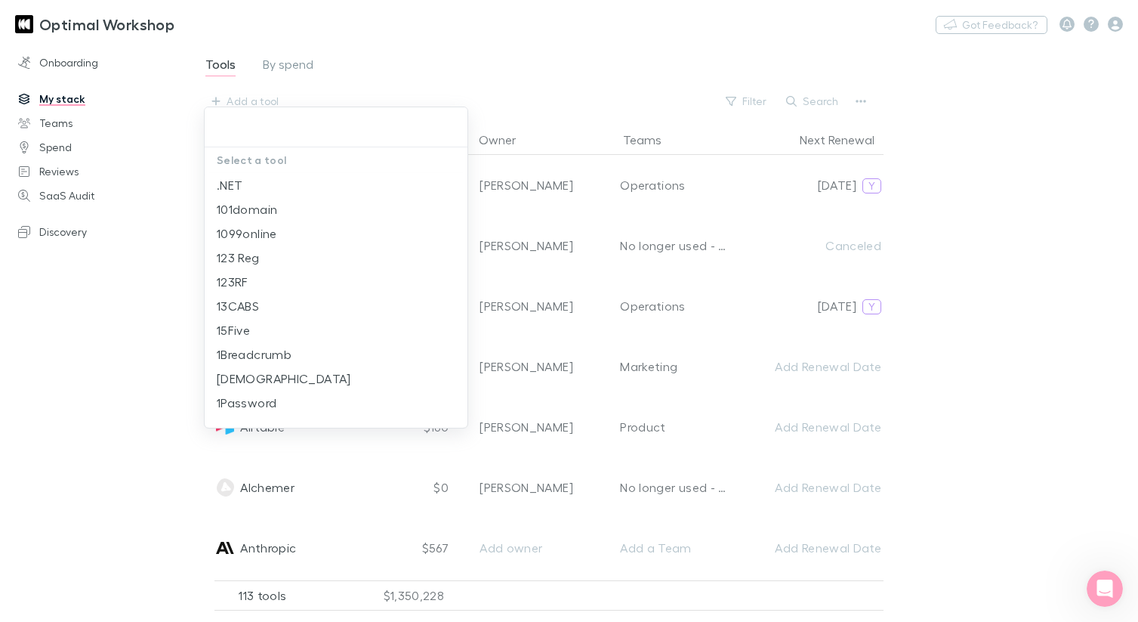
click at [298, 72] on div at bounding box center [569, 311] width 1138 height 622
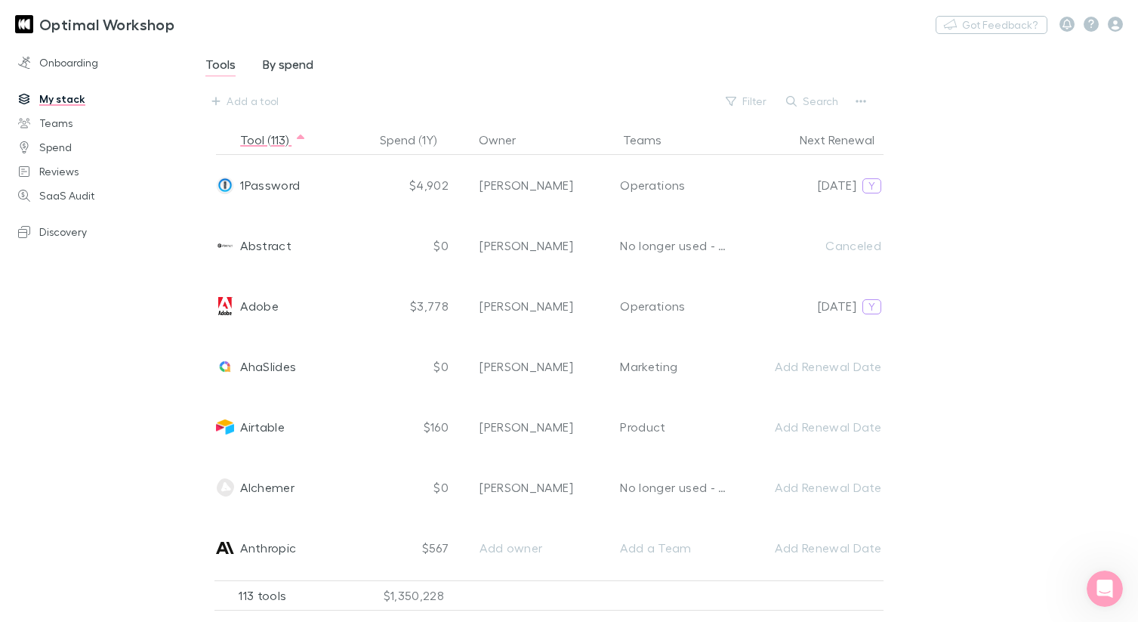
click at [285, 63] on span "By spend" at bounding box center [288, 67] width 51 height 20
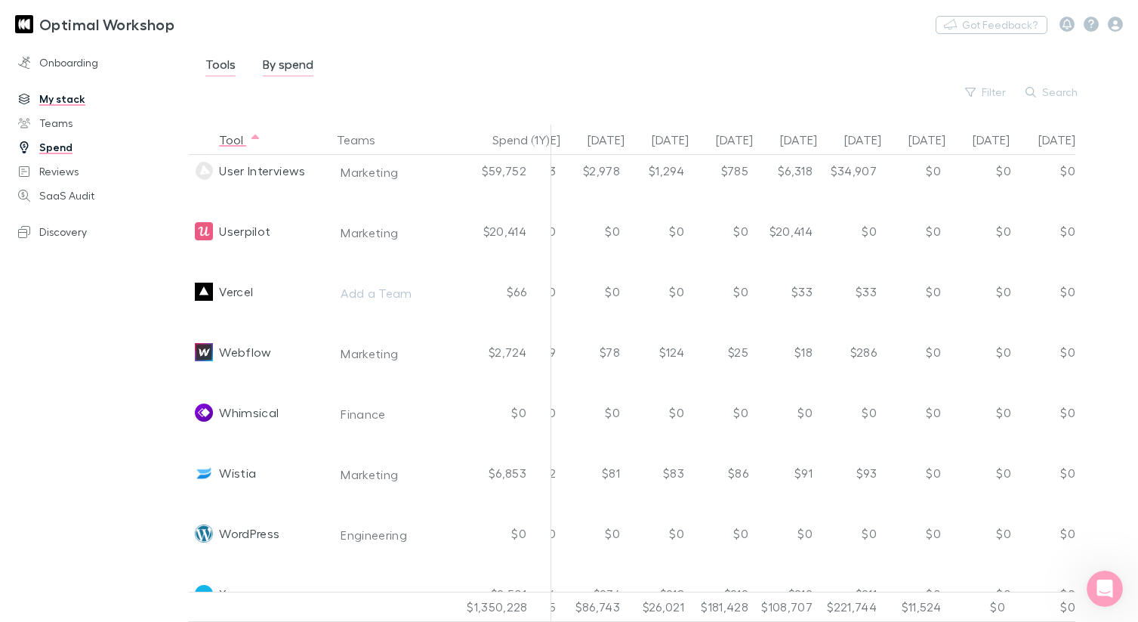
scroll to position [4967, 631]
